Goal: Check status: Check status

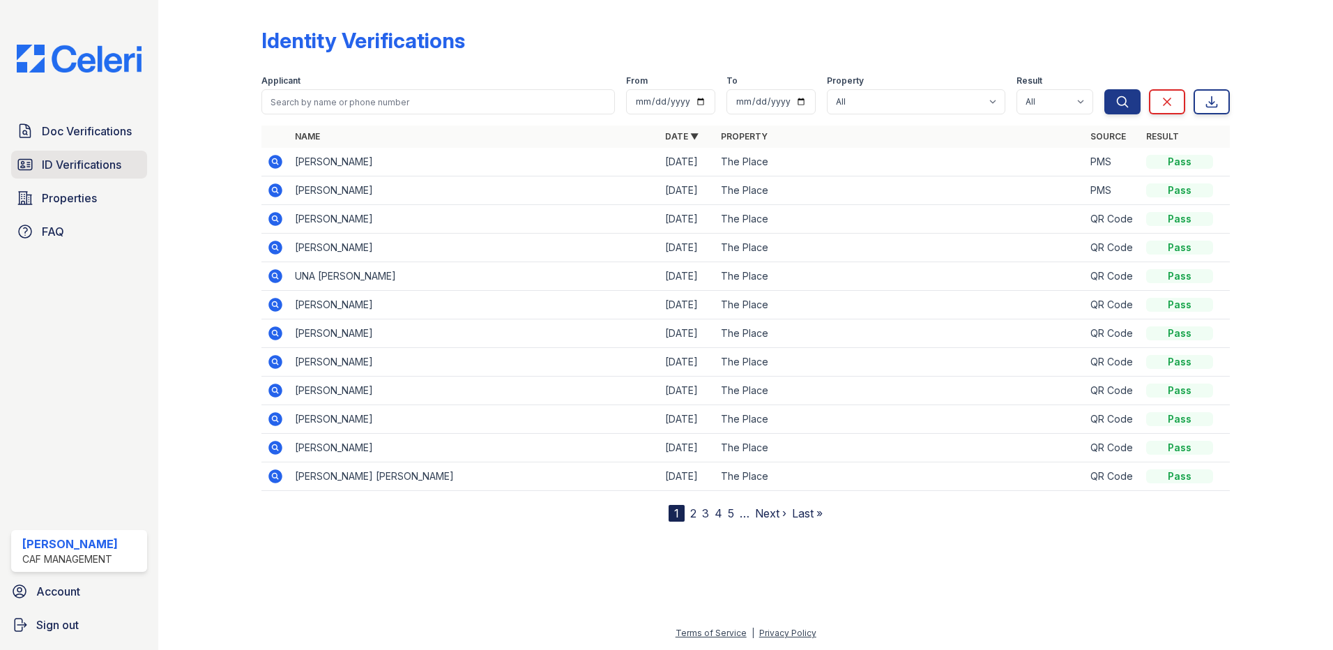
click at [112, 167] on span "ID Verifications" at bounding box center [82, 164] width 80 height 17
click at [117, 167] on span "ID Verifications" at bounding box center [82, 164] width 80 height 17
click at [109, 158] on span "ID Verifications" at bounding box center [82, 164] width 80 height 17
click at [90, 160] on span "ID Verifications" at bounding box center [82, 164] width 80 height 17
click at [87, 162] on span "ID Verifications" at bounding box center [82, 164] width 80 height 17
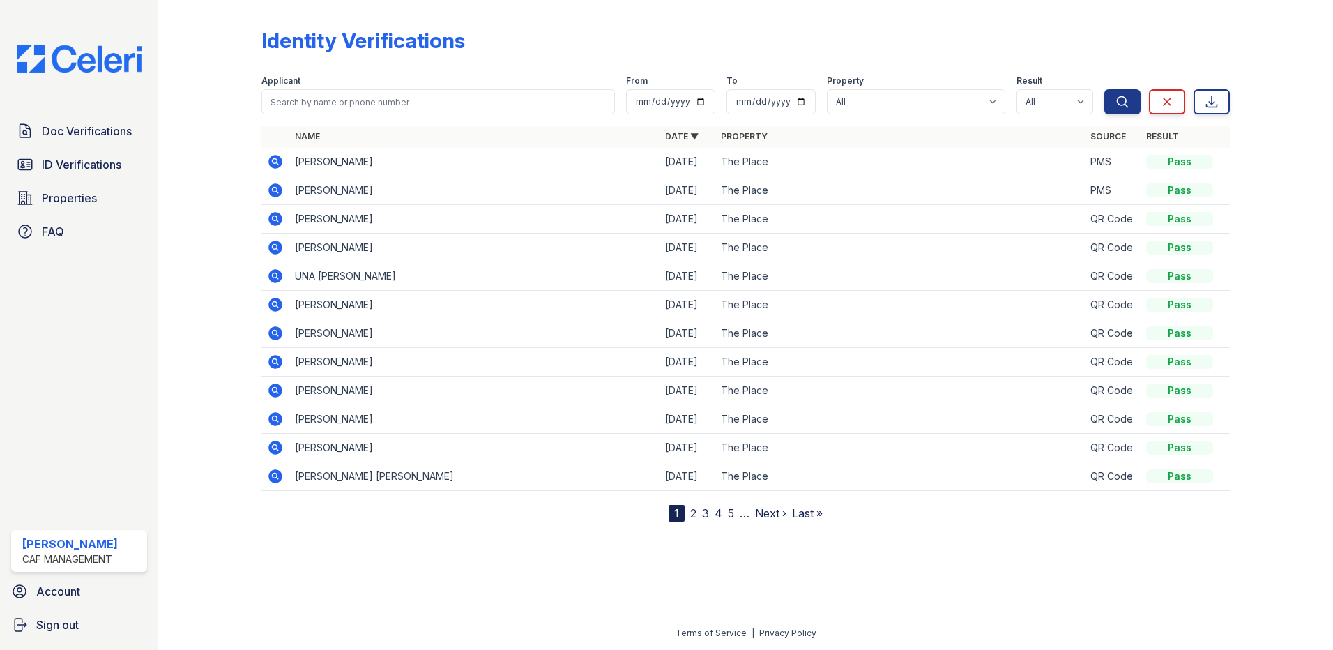
click at [87, 162] on span "ID Verifications" at bounding box center [82, 164] width 80 height 17
click at [84, 166] on span "ID Verifications" at bounding box center [82, 164] width 80 height 17
click at [84, 128] on span "Doc Verifications" at bounding box center [87, 131] width 90 height 17
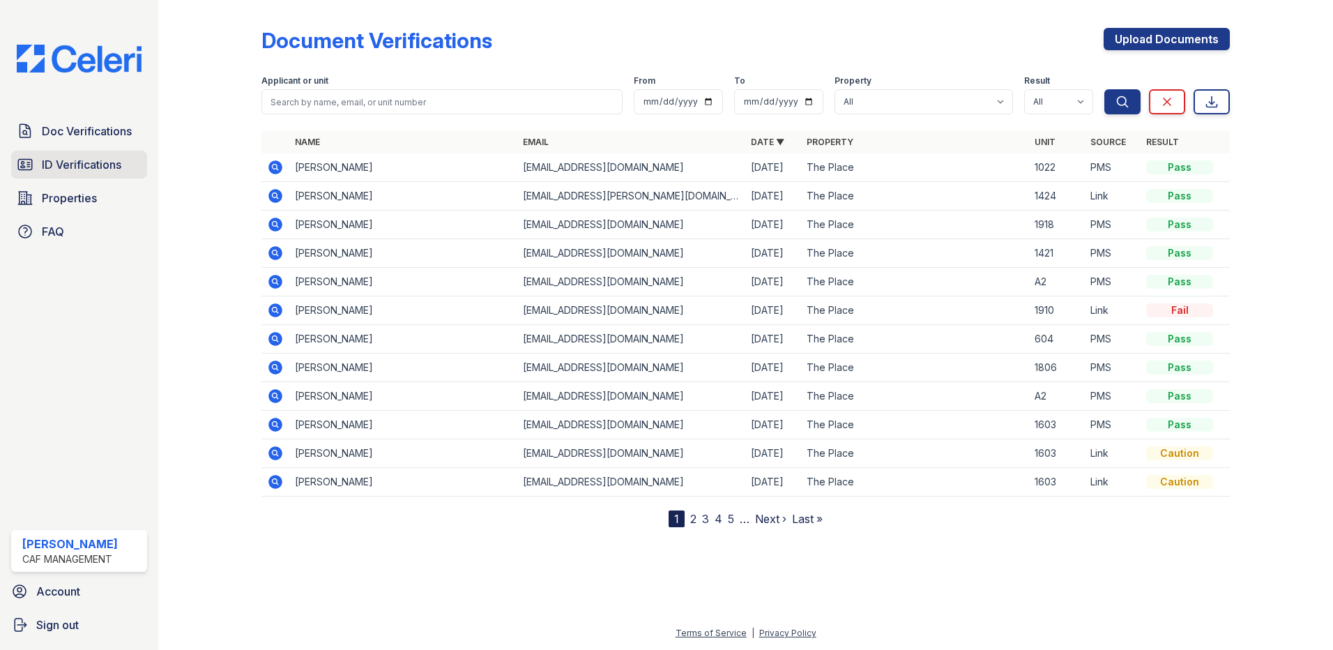
click at [105, 167] on span "ID Verifications" at bounding box center [82, 164] width 80 height 17
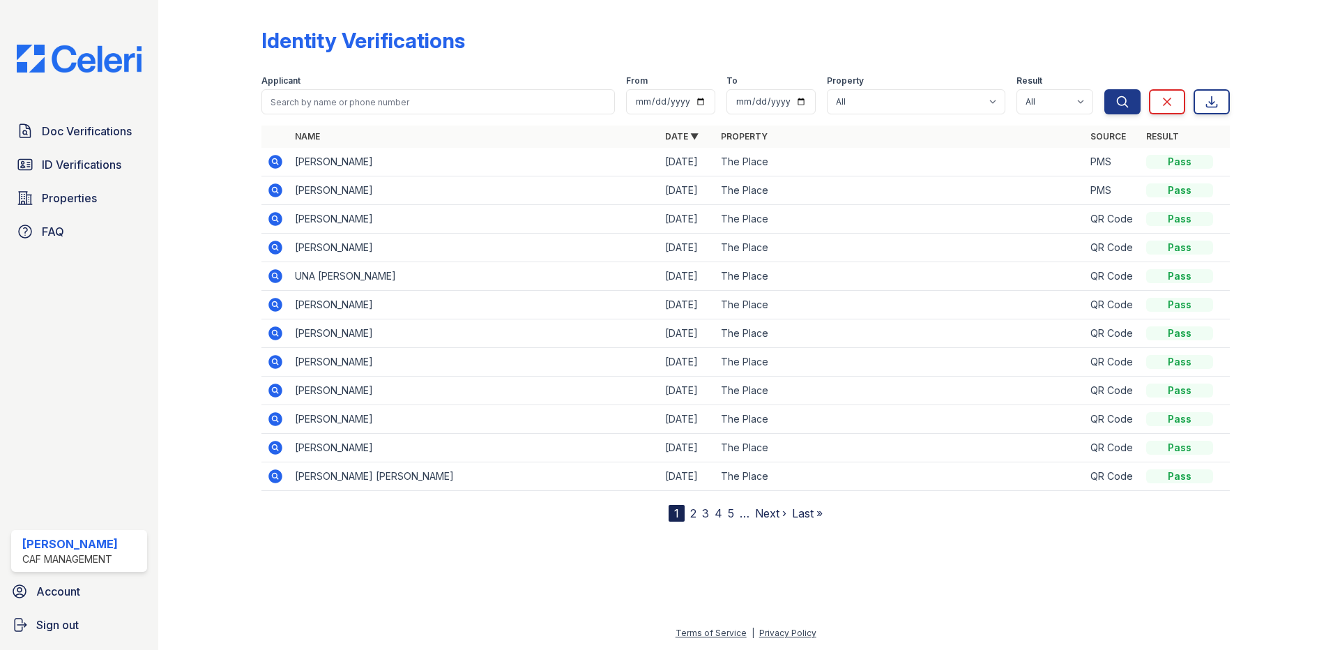
click at [266, 159] on td at bounding box center [276, 162] width 28 height 29
click at [273, 161] on icon at bounding box center [275, 161] width 17 height 17
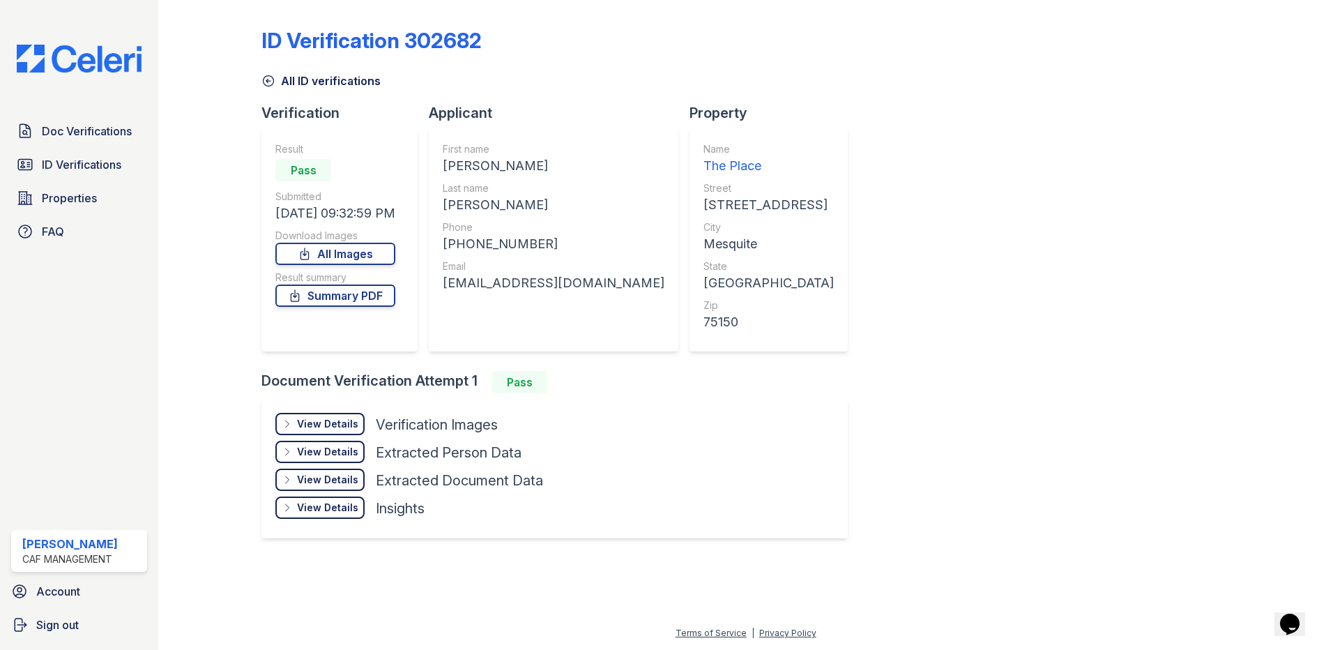
click at [335, 418] on div "View Details" at bounding box center [327, 424] width 61 height 14
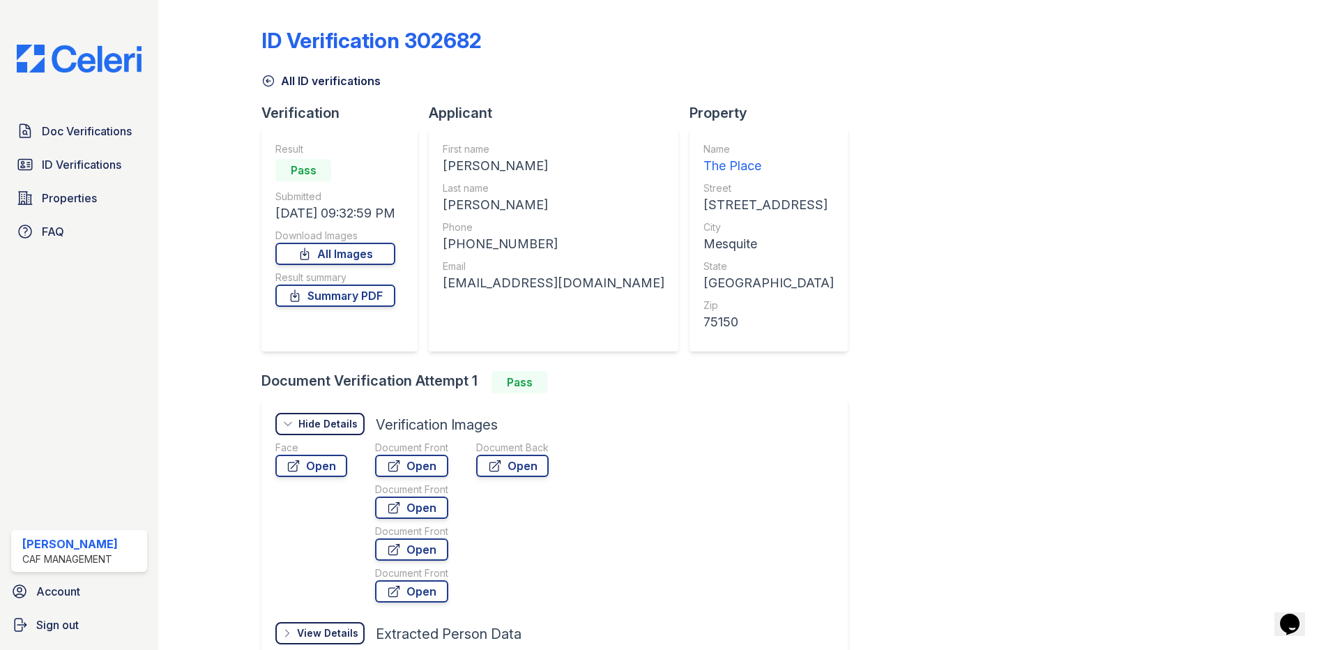
click at [348, 465] on div "Face Open Document Front Open Document Front Open Document Front Open Document …" at bounding box center [425, 524] width 301 height 167
click at [333, 463] on link "Open" at bounding box center [311, 466] width 72 height 22
click at [414, 466] on link "Open" at bounding box center [411, 466] width 73 height 22
click at [77, 156] on span "ID Verifications" at bounding box center [82, 164] width 80 height 17
